Goal: Task Accomplishment & Management: Manage account settings

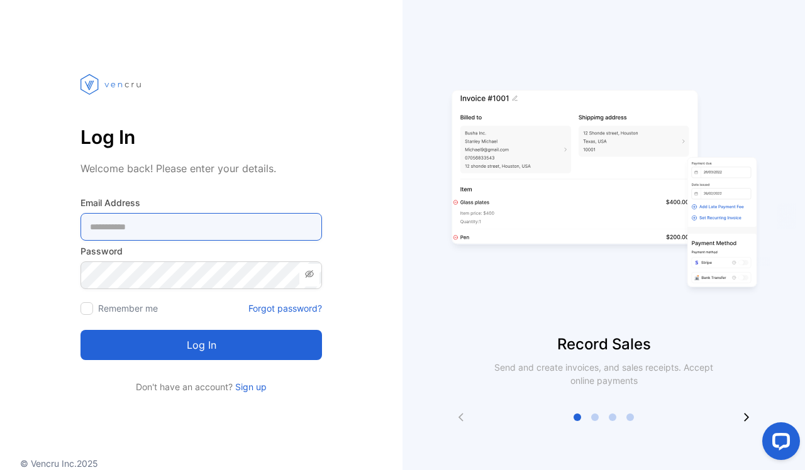
click at [114, 230] on Address-inputemail "email" at bounding box center [200, 227] width 241 height 28
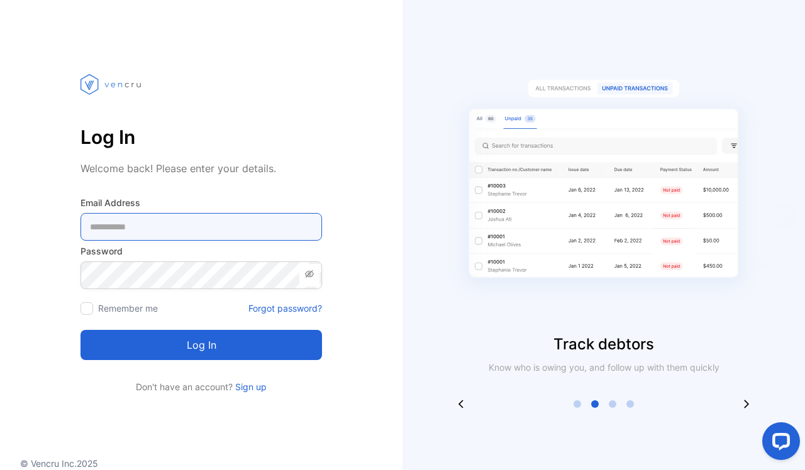
type Address-inputemail "**********"
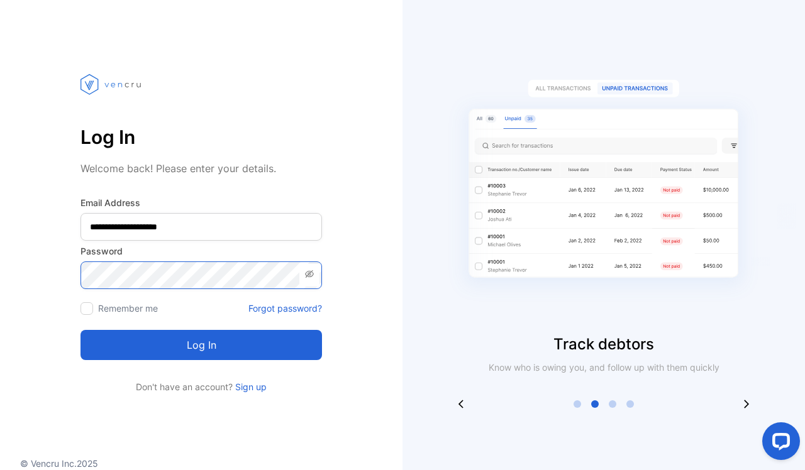
click at [201, 345] on button "Log in" at bounding box center [200, 345] width 241 height 30
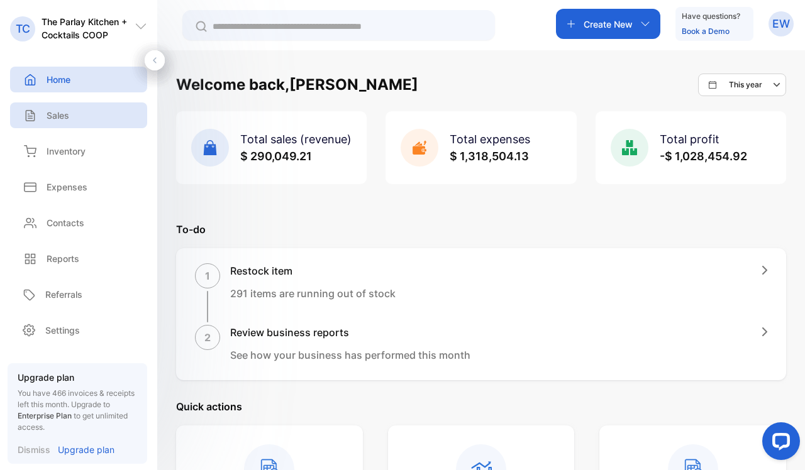
click at [73, 120] on div "Sales" at bounding box center [78, 115] width 137 height 26
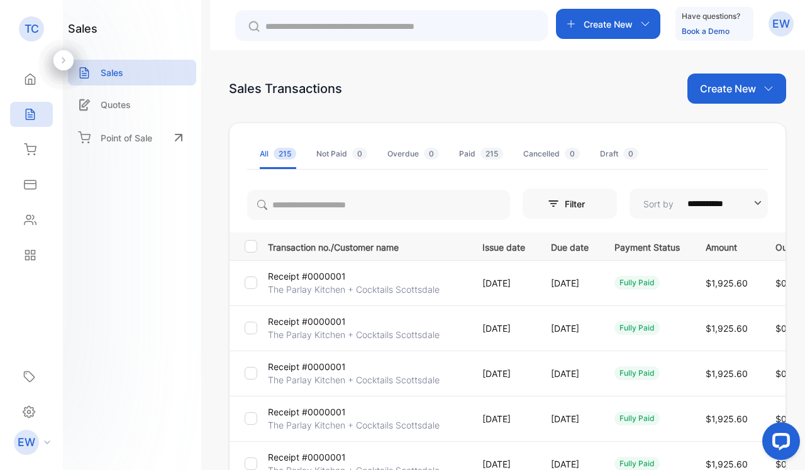
click at [473, 154] on div "Paid 215" at bounding box center [481, 153] width 44 height 11
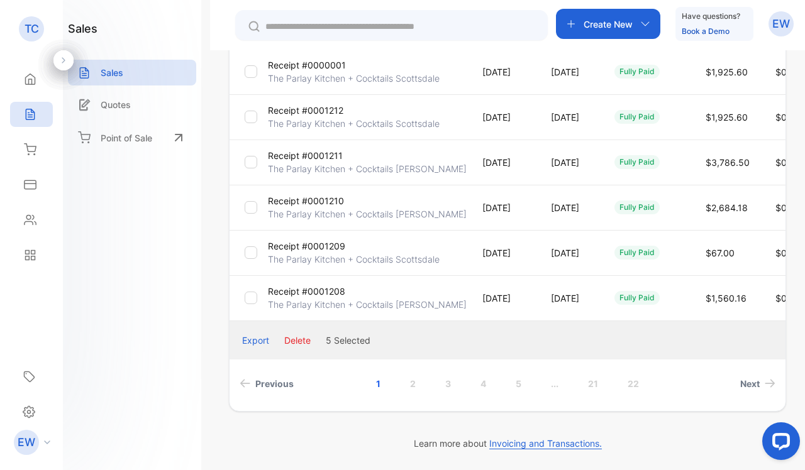
scroll to position [392, 0]
click at [298, 344] on button "Delete" at bounding box center [297, 340] width 26 height 13
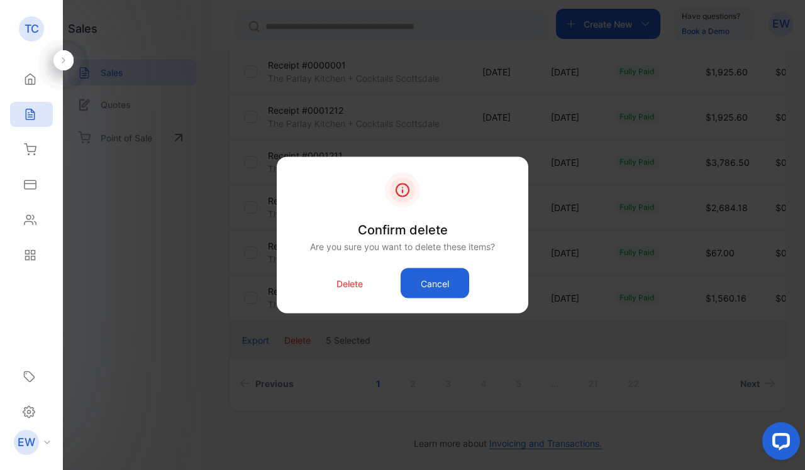
click at [356, 285] on p "Delete" at bounding box center [349, 283] width 26 height 13
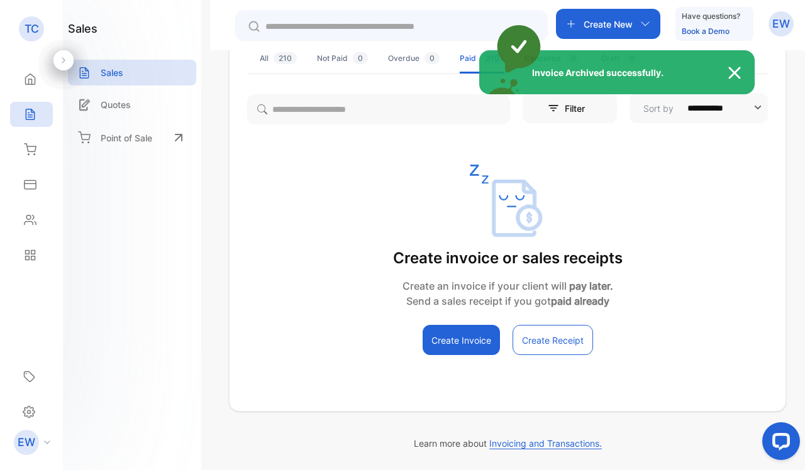
scroll to position [96, 0]
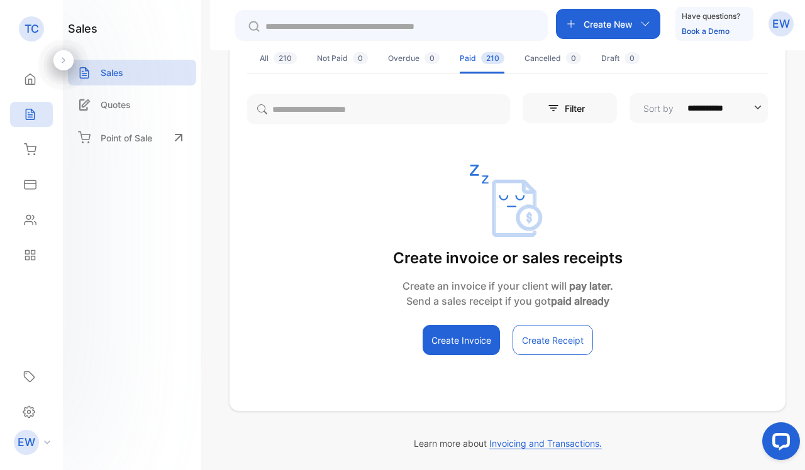
click at [277, 55] on span "210" at bounding box center [284, 58] width 23 height 12
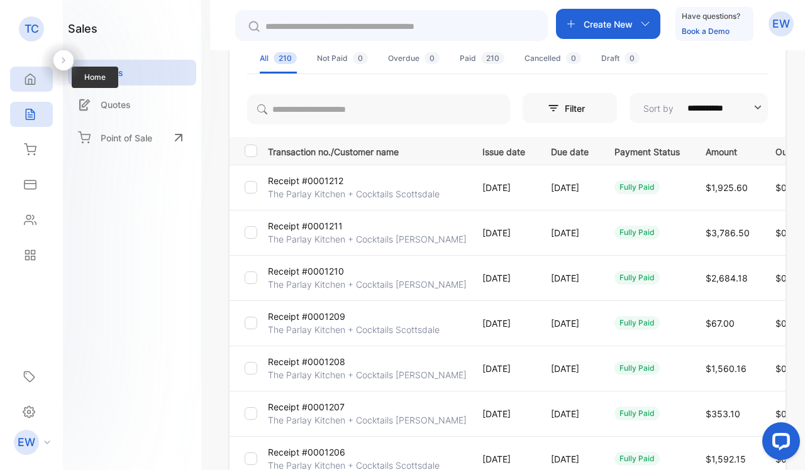
click at [33, 78] on icon at bounding box center [30, 79] width 13 height 13
